Goal: Task Accomplishment & Management: Complete application form

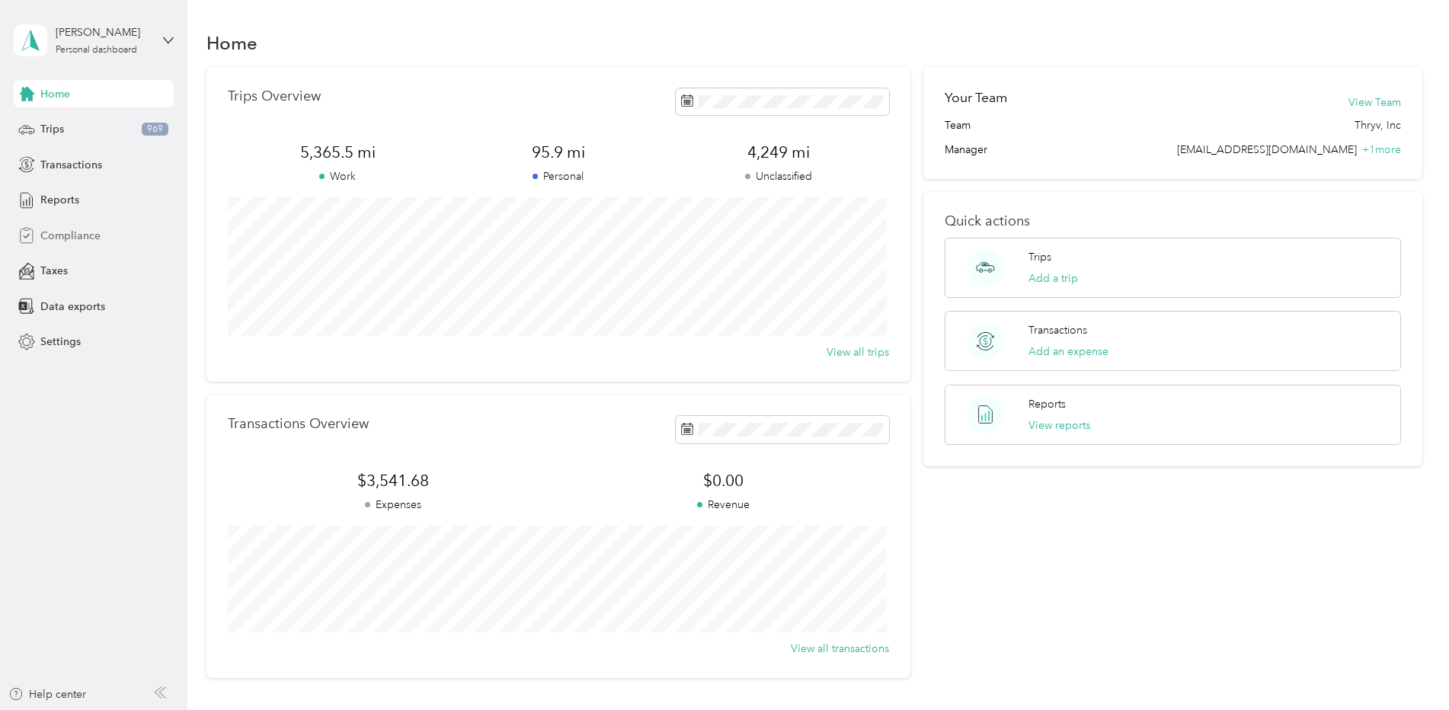
click at [57, 240] on span "Compliance" at bounding box center [70, 236] width 60 height 16
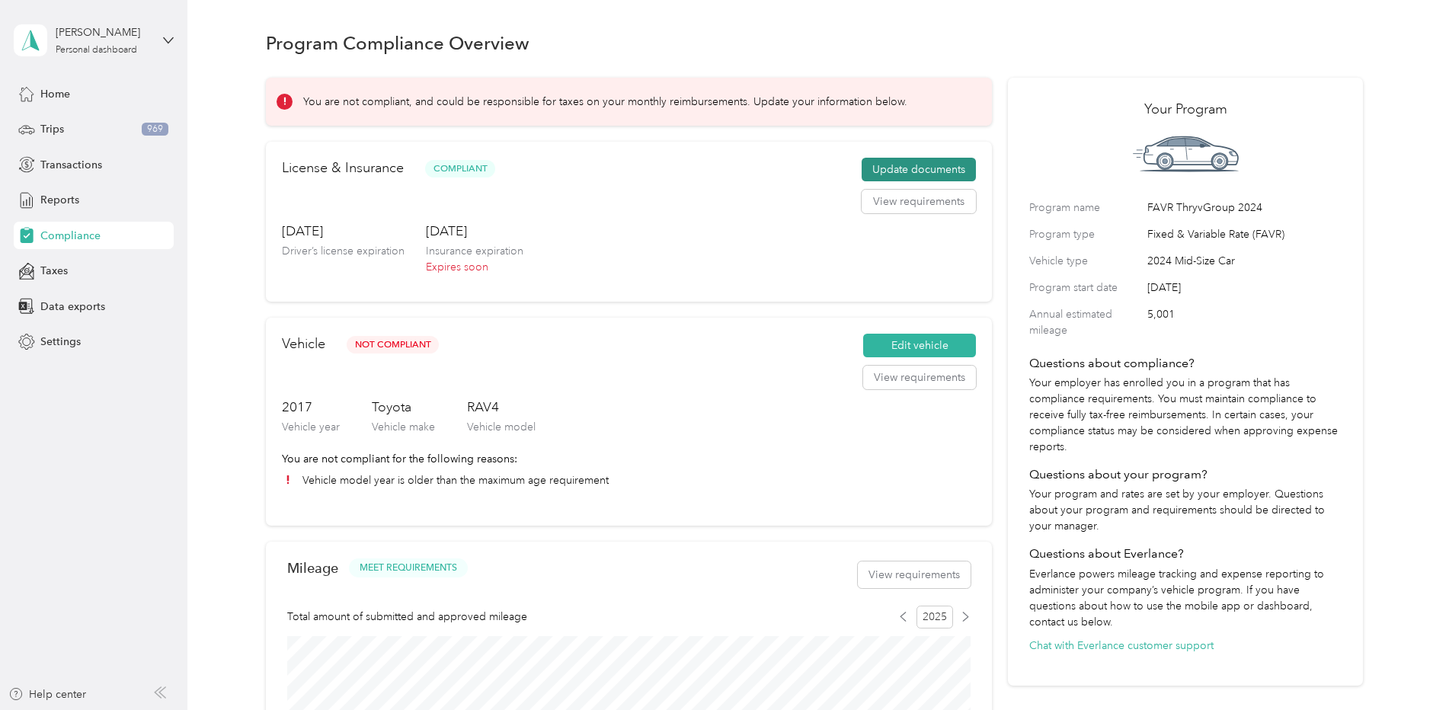
click at [903, 171] on button "Update documents" at bounding box center [919, 170] width 114 height 24
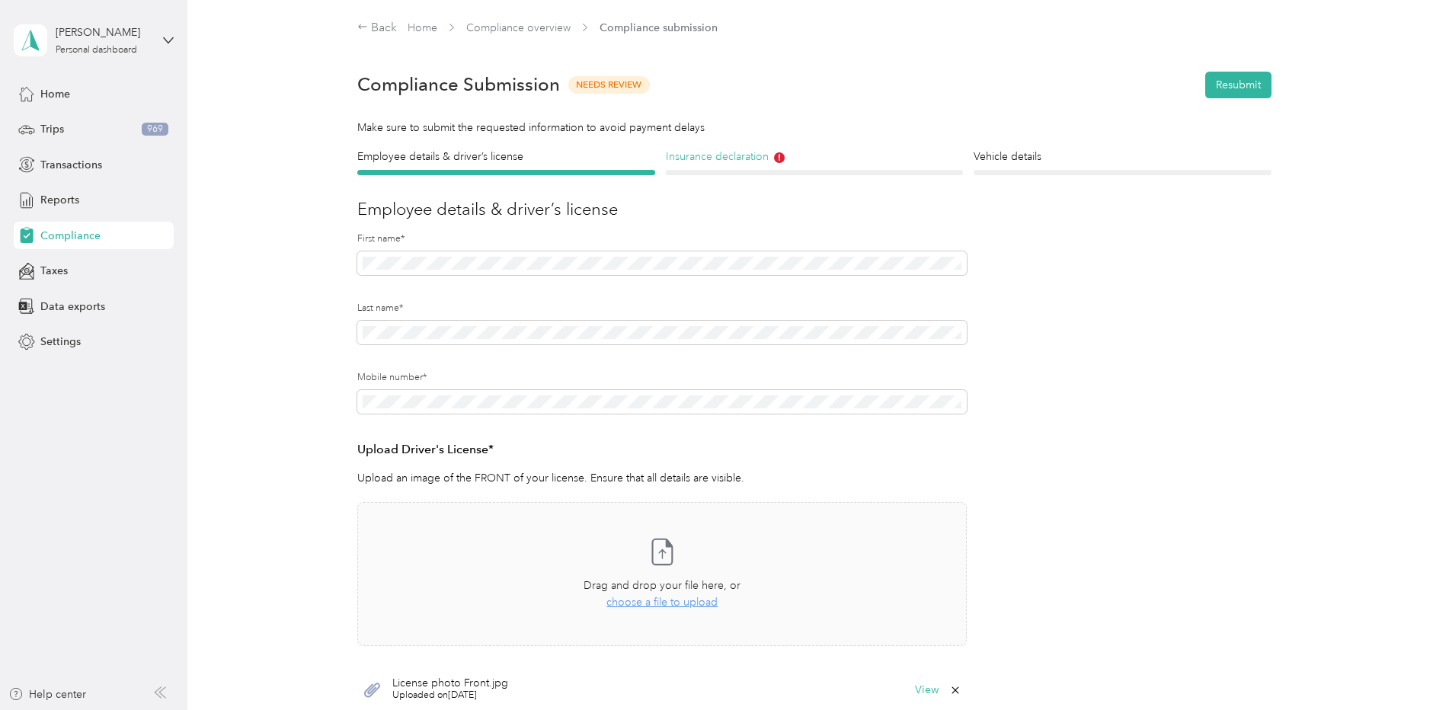
click at [737, 155] on h4 "Insurance declaration" at bounding box center [815, 157] width 298 height 16
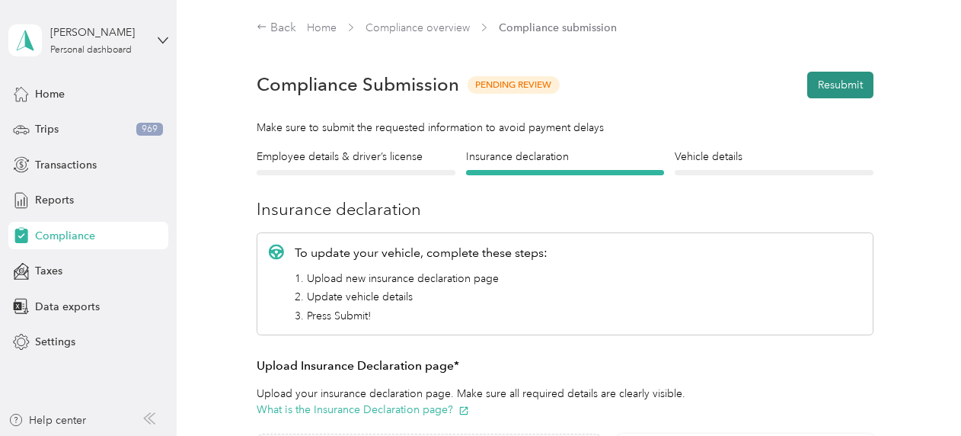
click at [831, 85] on button "Resubmit" at bounding box center [841, 85] width 66 height 27
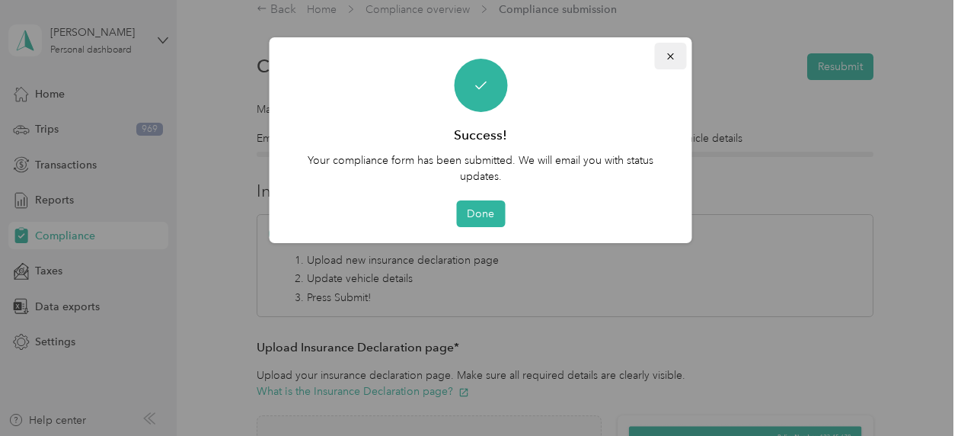
click at [673, 55] on icon "button" at bounding box center [671, 56] width 11 height 11
